Goal: Transaction & Acquisition: Purchase product/service

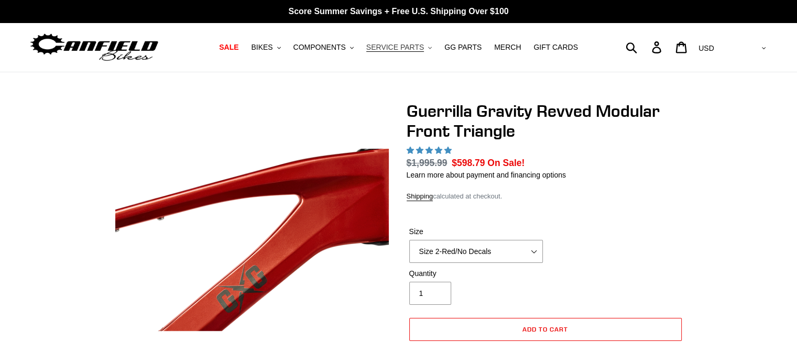
select select "highest-rating"
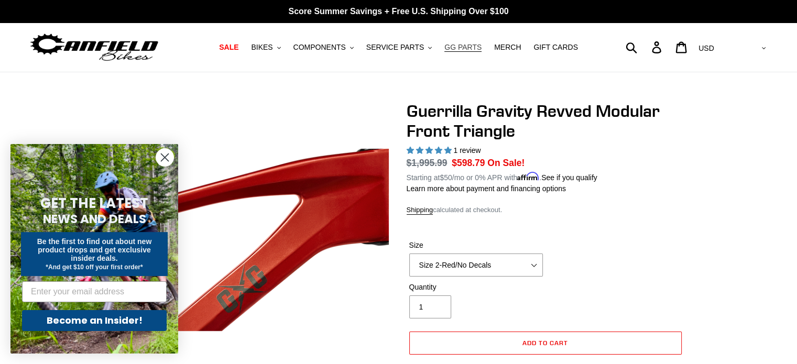
click at [468, 47] on span "GG PARTS" at bounding box center [462, 47] width 37 height 9
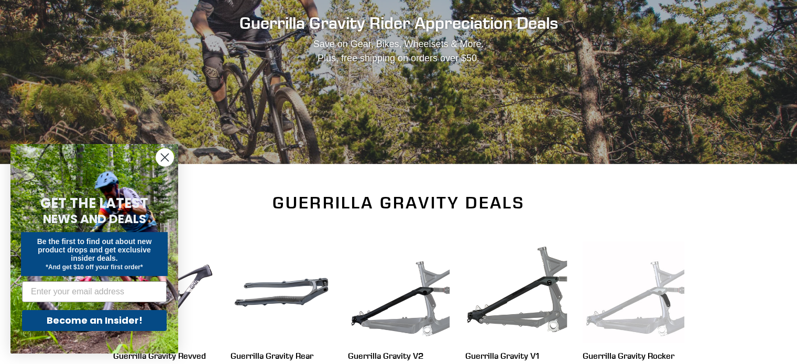
scroll to position [314, 0]
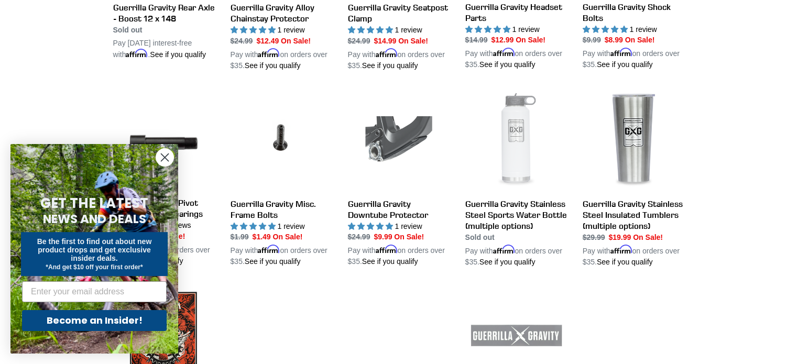
scroll to position [943, 0]
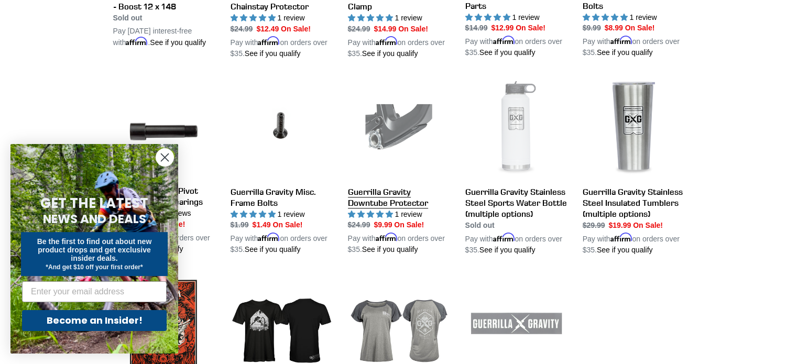
click at [395, 186] on link "Guerrilla Gravity Downtube Protector" at bounding box center [399, 167] width 102 height 178
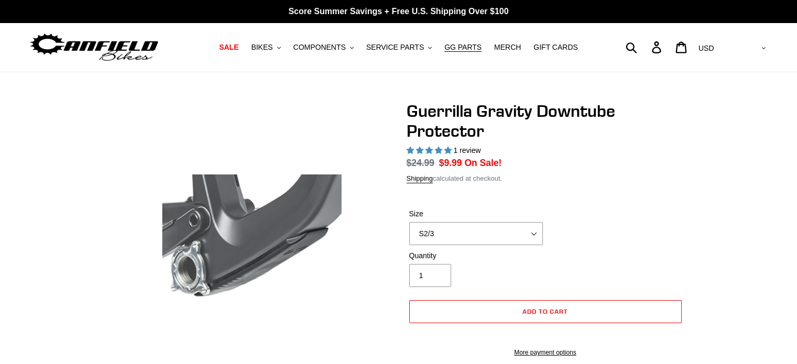
select select "highest-rating"
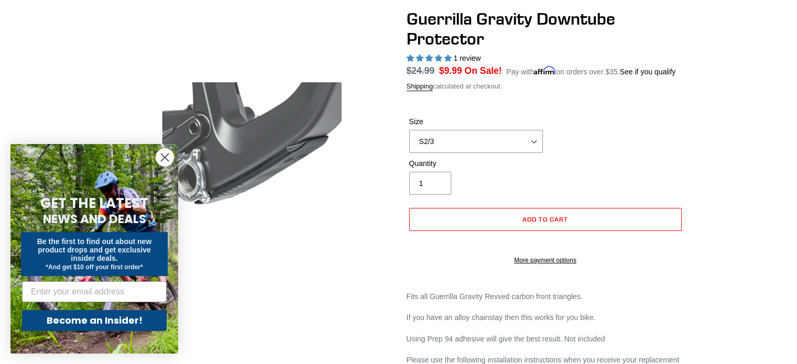
scroll to position [105, 0]
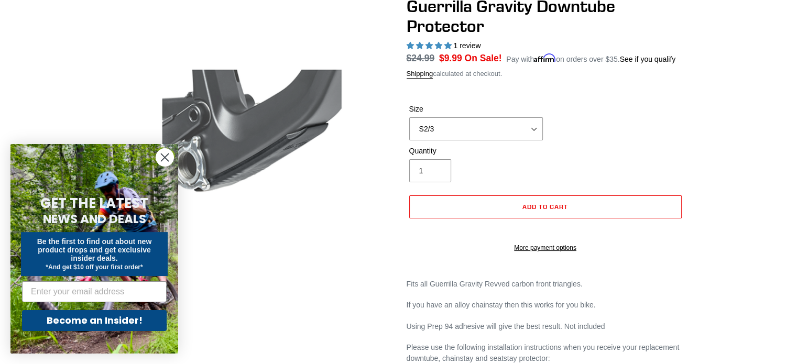
click at [170, 155] on circle "Close dialog" at bounding box center [164, 157] width 17 height 17
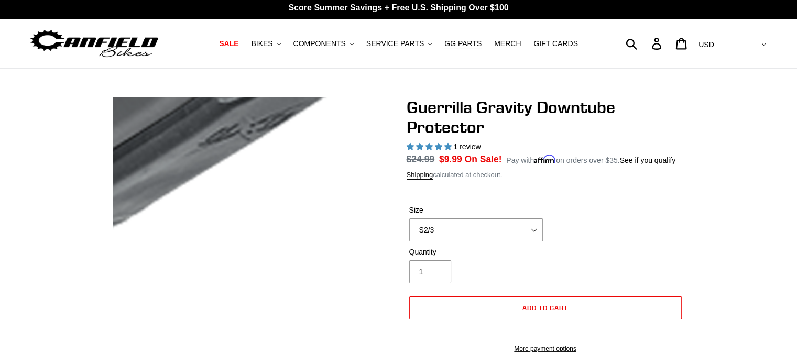
scroll to position [0, 0]
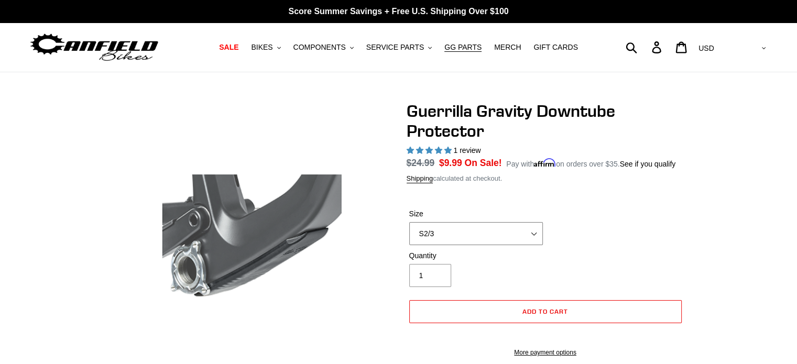
click at [510, 226] on select "S2/3 S4" at bounding box center [476, 233] width 134 height 23
select select "S4"
click at [409, 222] on select "S2/3 S4" at bounding box center [476, 233] width 134 height 23
click at [608, 309] on button "Add to cart" at bounding box center [545, 311] width 272 height 23
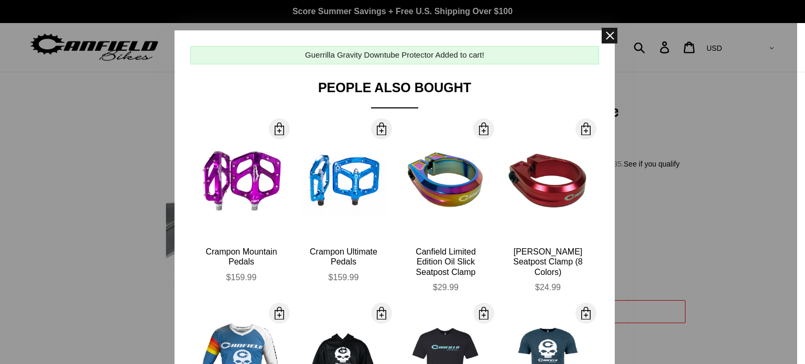
click at [603, 39] on span at bounding box center [609, 36] width 16 height 16
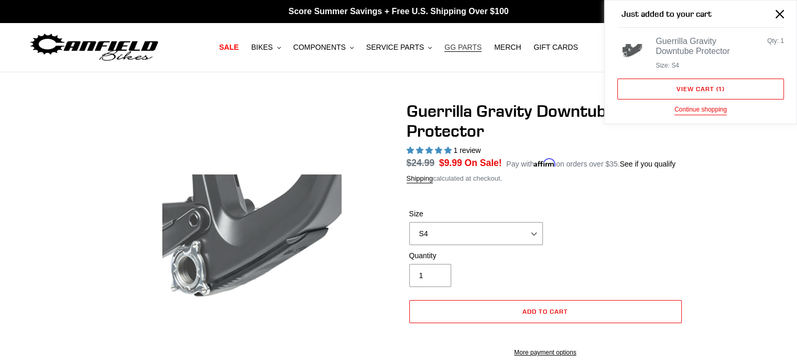
click at [459, 46] on span "GG PARTS" at bounding box center [462, 47] width 37 height 9
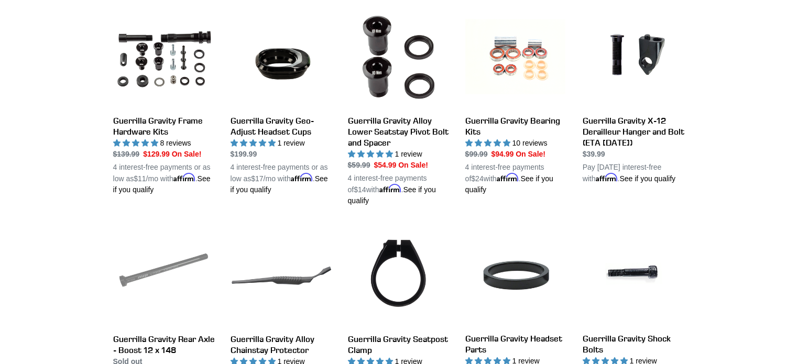
scroll to position [629, 0]
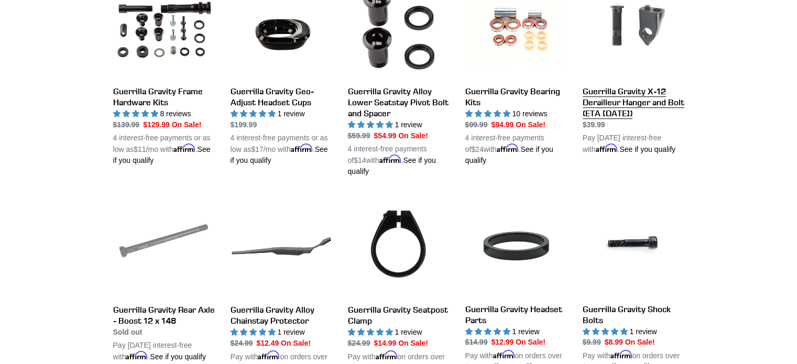
click at [626, 102] on link "Guerrilla Gravity X-12 Derailleur Hanger and Bolt (ETA [DATE])" at bounding box center [634, 66] width 102 height 178
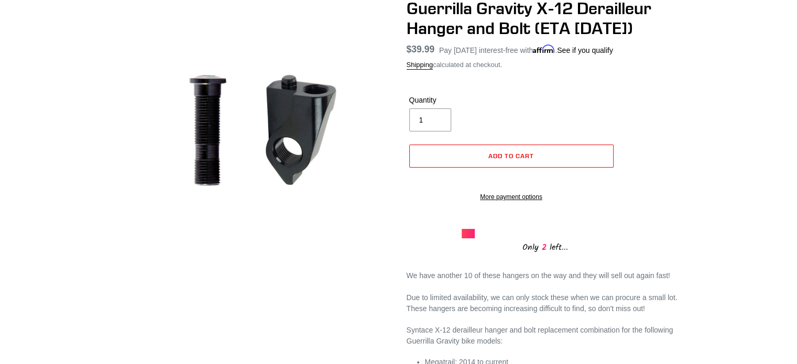
scroll to position [105, 0]
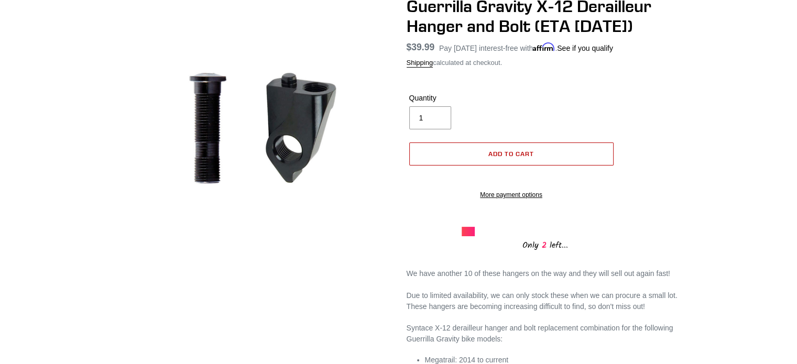
click at [555, 156] on button "Add to cart" at bounding box center [511, 153] width 204 height 23
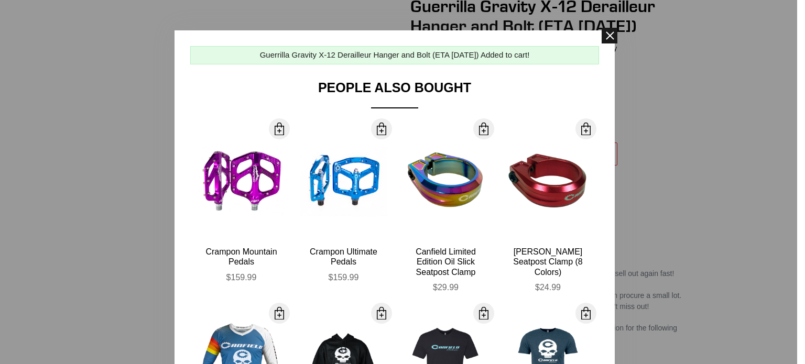
click at [606, 37] on span at bounding box center [609, 36] width 16 height 16
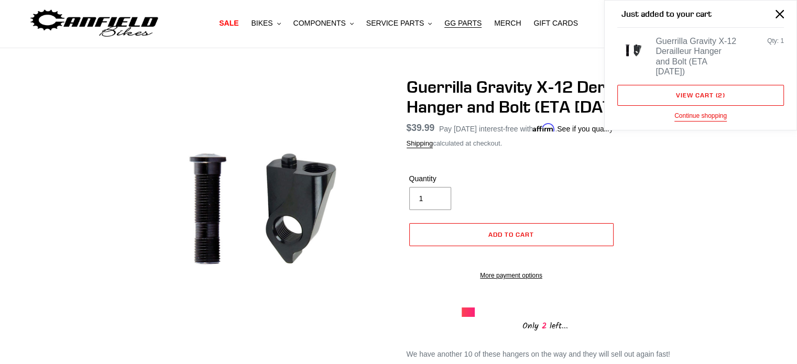
scroll to position [0, 0]
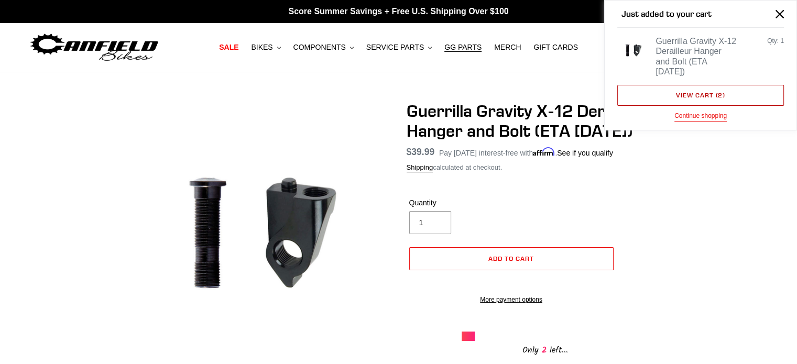
click at [706, 85] on link "View cart ( 2 )" at bounding box center [700, 95] width 167 height 21
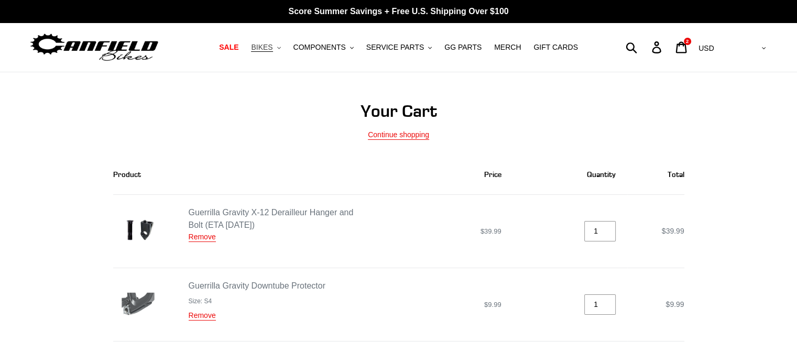
click at [272, 47] on span "BIKES" at bounding box center [261, 47] width 21 height 9
click at [458, 44] on span "GG PARTS" at bounding box center [462, 47] width 37 height 9
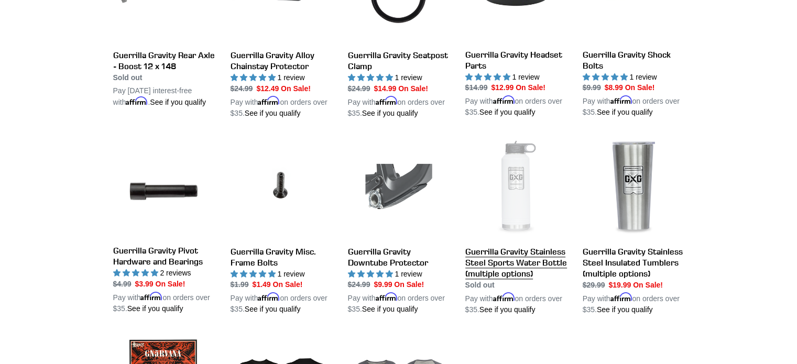
scroll to position [891, 0]
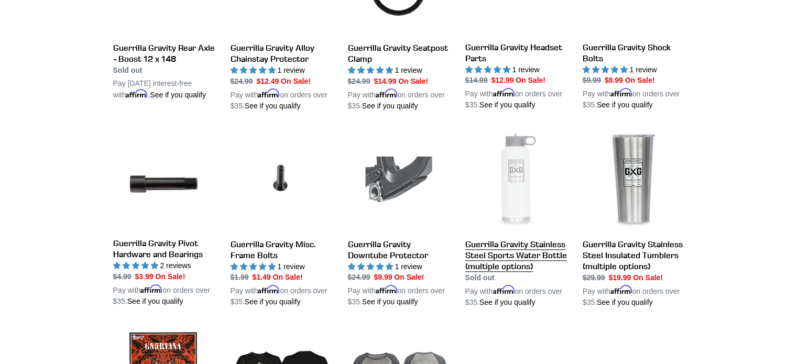
click at [513, 236] on link "Guerrilla Gravity Stainless Steel Sports Water Bottle (multiple options)" at bounding box center [516, 219] width 102 height 178
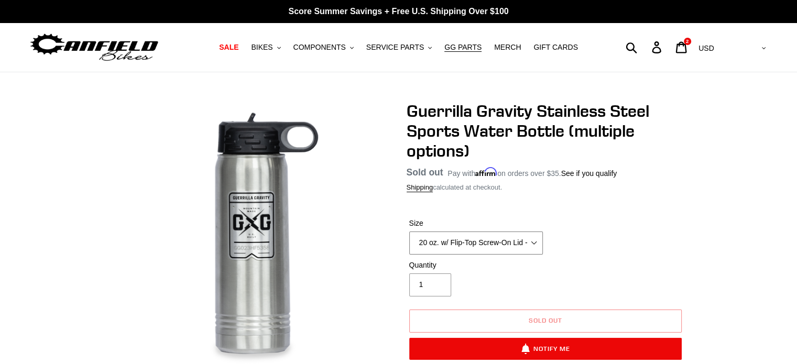
click at [510, 247] on select "20 oz. w/ Flip-Top Screw-On Lid - Raw 40 oz. w/ Flip-Top Screw-On Lid - White" at bounding box center [476, 243] width 134 height 23
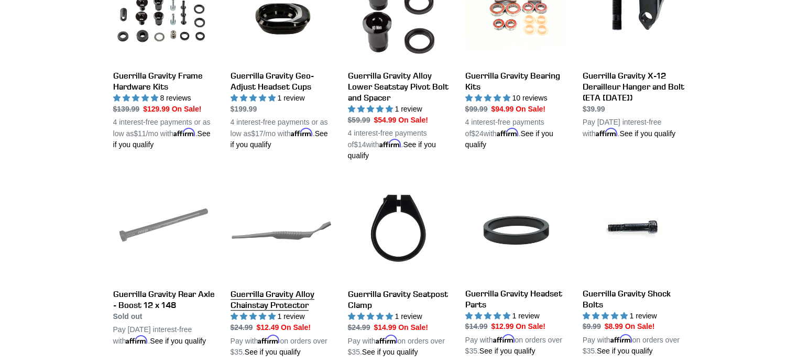
scroll to position [653, 0]
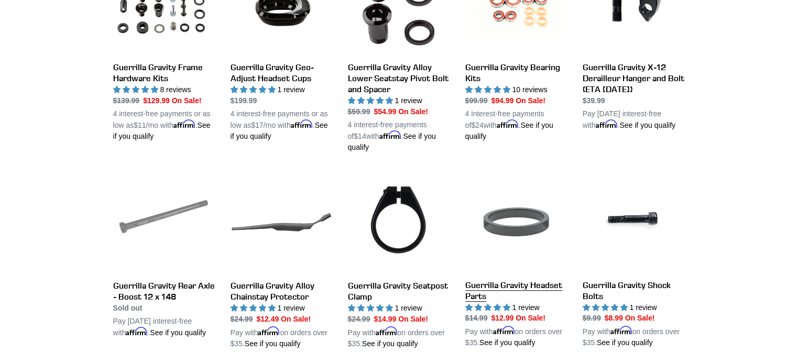
click at [507, 271] on link "Guerrilla Gravity Headset Parts" at bounding box center [516, 259] width 102 height 177
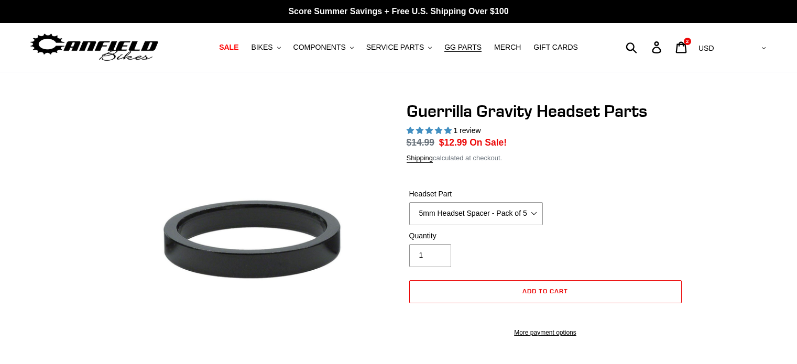
select select "highest-rating"
click at [495, 215] on select "5mm Headset Spacer - Pack of 5 10mm Headset Spacer - Pack of 3 Top Cap Starnut …" at bounding box center [476, 213] width 134 height 23
select select "Headset Dust Cap"
click at [409, 202] on select "5mm Headset Spacer - Pack of 5 10mm Headset Spacer - Pack of 3 Top Cap Starnut …" at bounding box center [476, 213] width 134 height 23
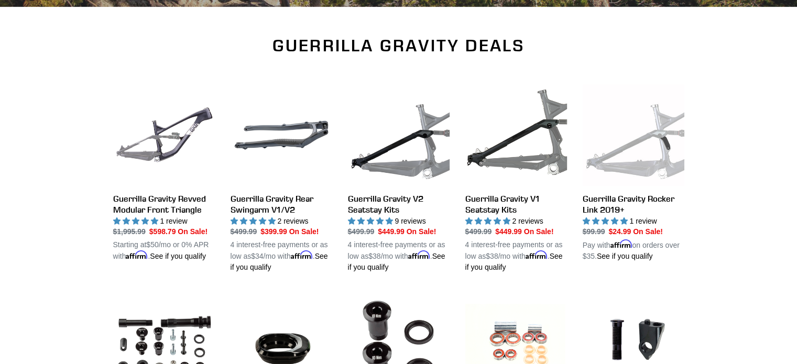
scroll to position [321, 0]
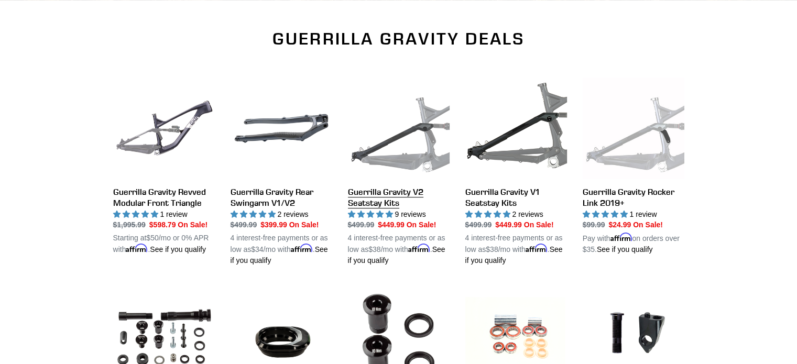
click at [381, 187] on link "Guerrilla Gravity V2 Seatstay Kits" at bounding box center [399, 172] width 102 height 189
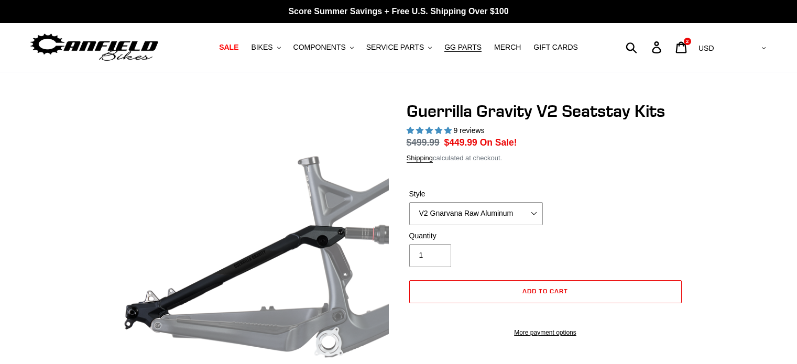
select select "highest-rating"
click at [513, 211] on div "Style V2 Gnarvana Raw Aluminum" at bounding box center [476, 207] width 139 height 37
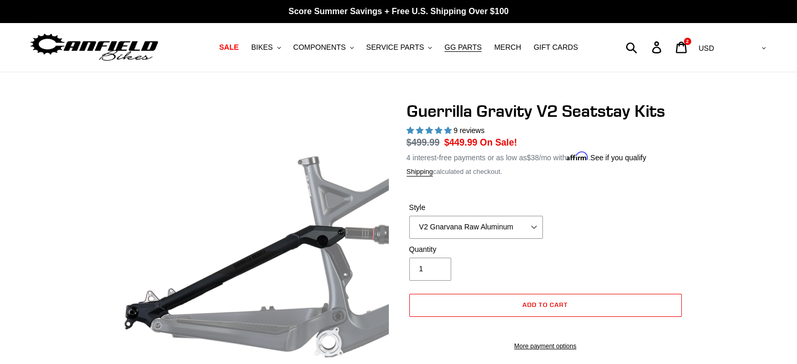
click at [581, 230] on div "Style V2 Gnarvana Raw Aluminum" at bounding box center [546, 223] width 278 height 42
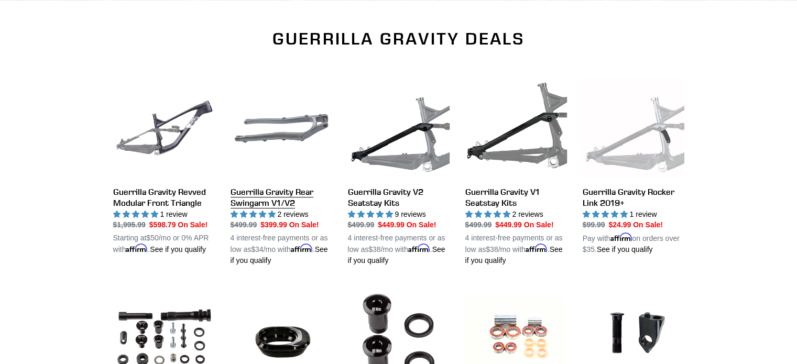
click at [258, 192] on link "Guerrilla Gravity Rear Swingarm V1/V2" at bounding box center [282, 172] width 102 height 189
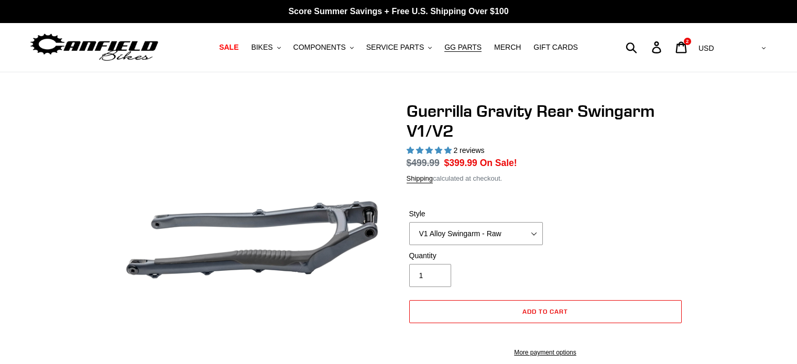
select select "highest-rating"
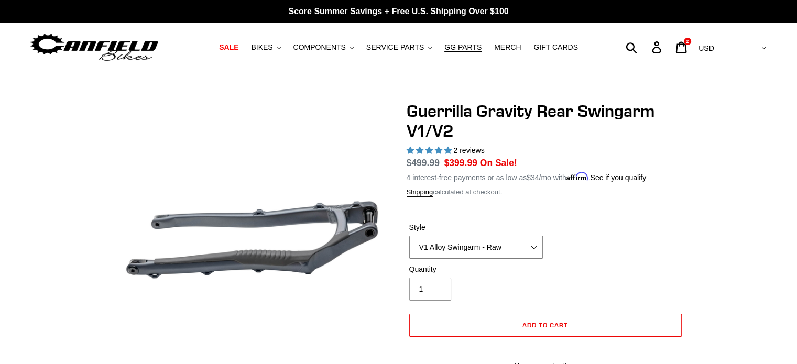
click at [467, 243] on select "V1 Alloy Swingarm - Raw V1 Alloy Swingarm - Black V2 Revved Carbon Swingarm - G…" at bounding box center [476, 247] width 134 height 23
click at [409, 236] on select "V1 Alloy Swingarm - Raw V1 Alloy Swingarm - Black V2 Revved Carbon Swingarm - G…" at bounding box center [476, 247] width 134 height 23
click at [517, 243] on select "V1 Alloy Swingarm - Raw V1 Alloy Swingarm - Black V2 Revved Carbon Swingarm - G…" at bounding box center [476, 247] width 134 height 23
click at [409, 236] on select "V1 Alloy Swingarm - Raw V1 Alloy Swingarm - Black V2 Revved Carbon Swingarm - G…" at bounding box center [476, 247] width 134 height 23
click at [530, 242] on select "V1 Alloy Swingarm - Raw V1 Alloy Swingarm - Black V2 Revved Carbon Swingarm - G…" at bounding box center [476, 247] width 134 height 23
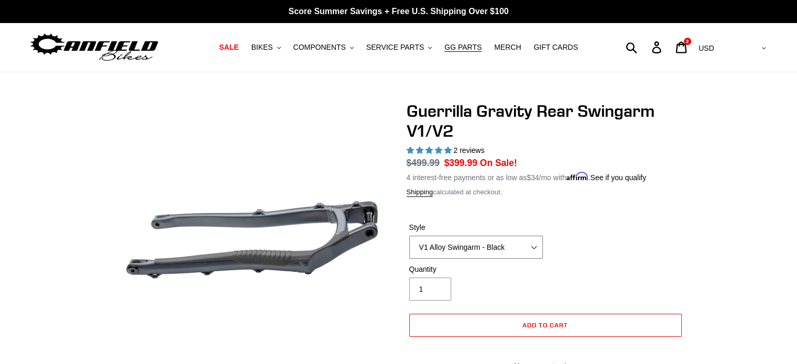
select select "V2 Revved Carbon Swingarm - Green"
click at [409, 236] on select "V1 Alloy Swingarm - Raw V1 Alloy Swingarm - Black V2 Revved Carbon Swingarm - G…" at bounding box center [476, 247] width 134 height 23
click at [500, 48] on span "MERCH" at bounding box center [507, 47] width 27 height 9
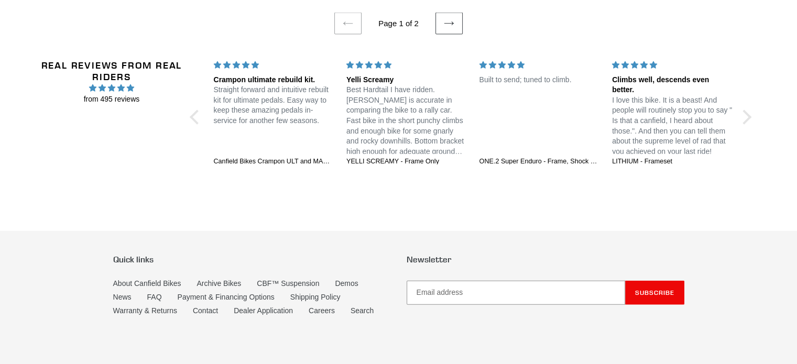
scroll to position [2095, 0]
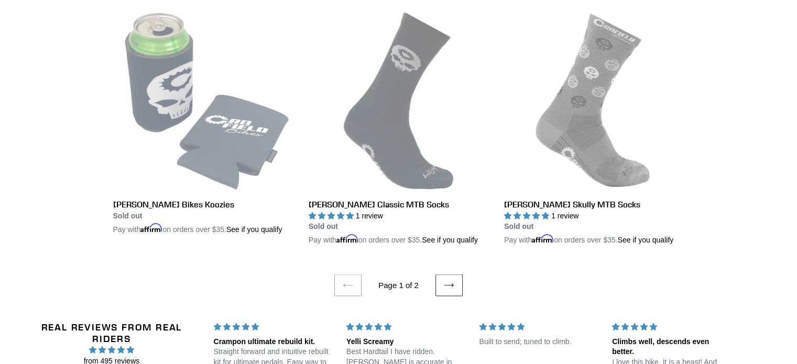
click at [451, 291] on icon at bounding box center [449, 285] width 10 height 10
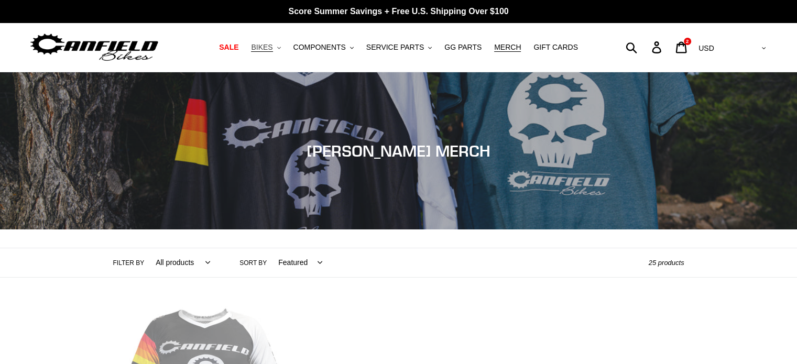
click at [272, 50] on span "BIKES" at bounding box center [261, 47] width 21 height 9
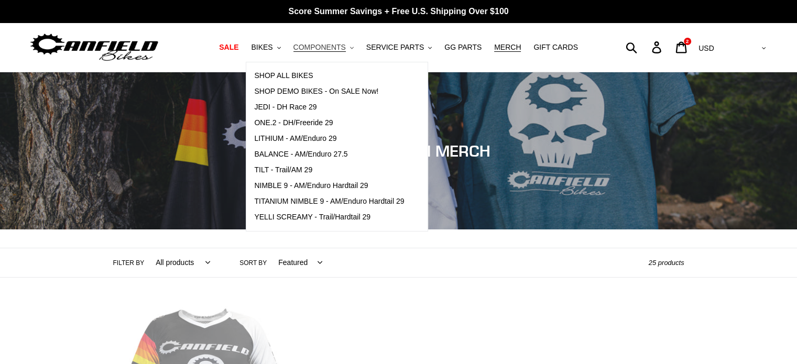
click at [332, 47] on span "COMPONENTS" at bounding box center [319, 47] width 52 height 9
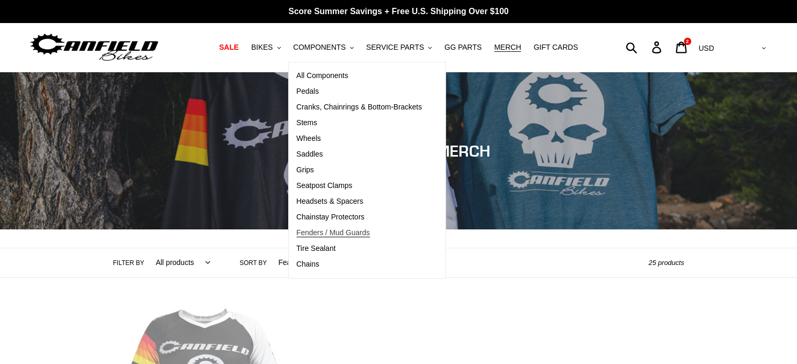
click at [355, 234] on span "Fenders / Mud Guards" at bounding box center [333, 232] width 73 height 9
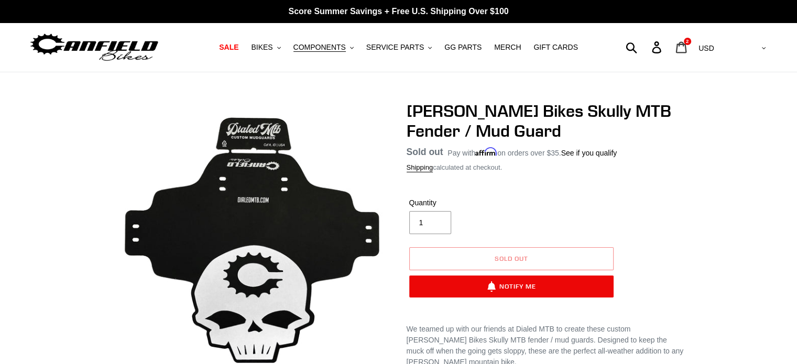
click at [687, 44] on icon at bounding box center [681, 47] width 11 height 12
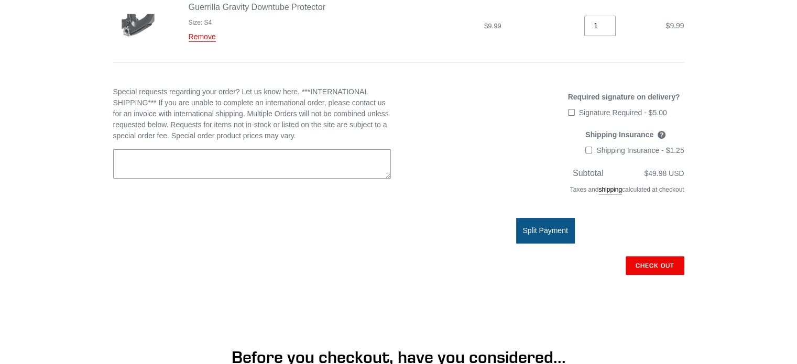
scroll to position [314, 0]
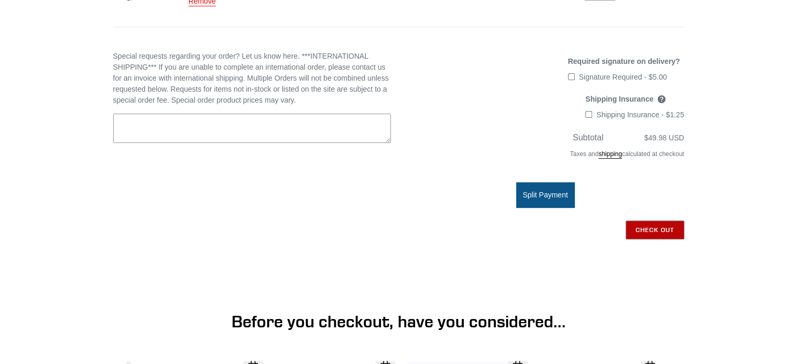
click at [667, 226] on input "Check out" at bounding box center [655, 230] width 59 height 19
